Goal: Information Seeking & Learning: Learn about a topic

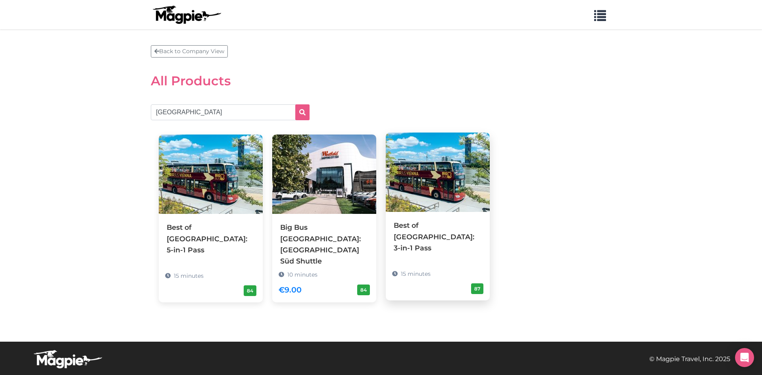
click at [439, 190] on img at bounding box center [438, 172] width 104 height 79
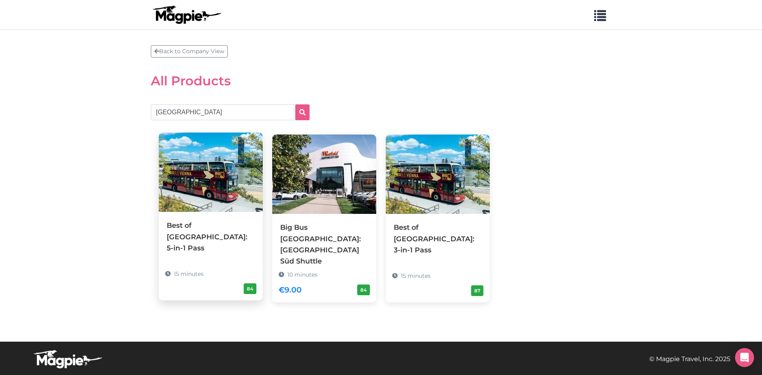
click at [218, 195] on img at bounding box center [211, 172] width 104 height 79
